Goal: Navigation & Orientation: Find specific page/section

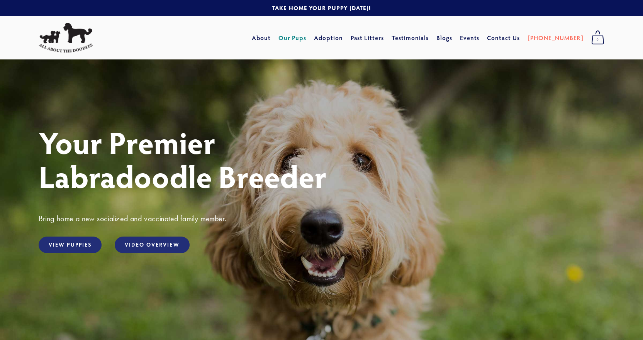
click at [307, 36] on link "Our Pups" at bounding box center [293, 38] width 28 height 14
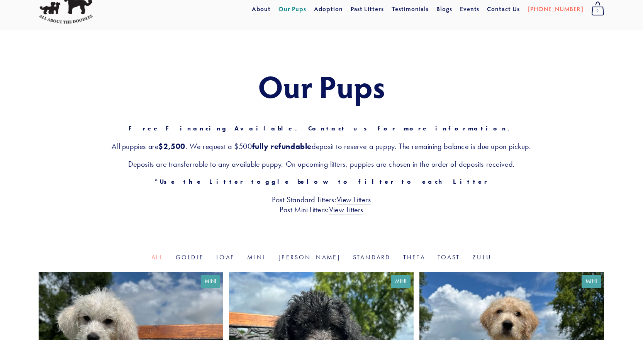
scroll to position [155, 0]
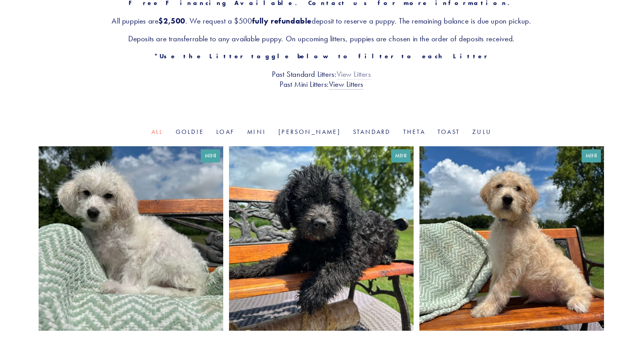
click at [356, 72] on link "View Litters" at bounding box center [354, 75] width 34 height 10
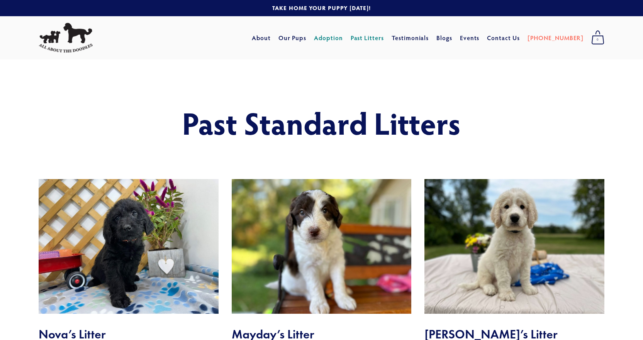
click at [343, 39] on link "Adoption" at bounding box center [328, 38] width 29 height 14
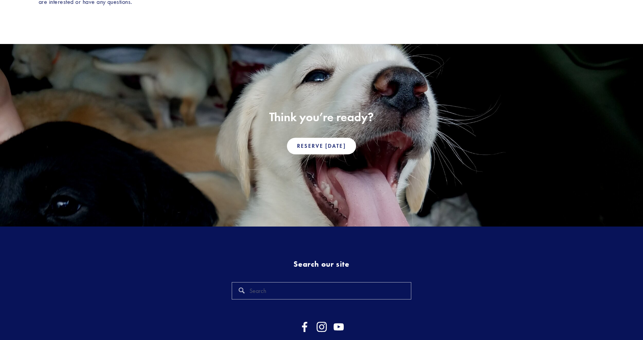
scroll to position [534, 0]
